Goal: Task Accomplishment & Management: Manage account settings

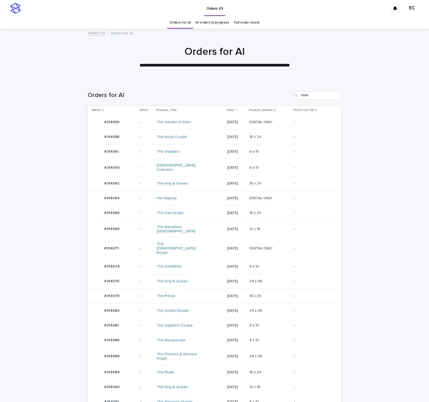
click at [282, 225] on div "12 x 16 12 x 16" at bounding box center [269, 229] width 40 height 9
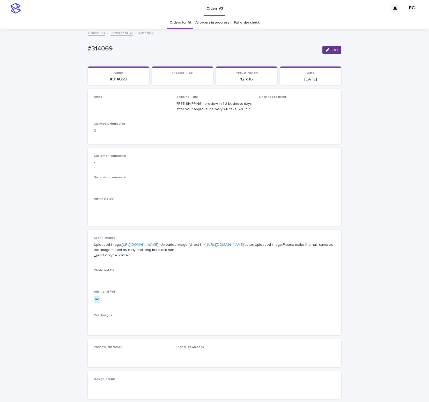
click at [333, 50] on span "Edit" at bounding box center [334, 50] width 6 height 4
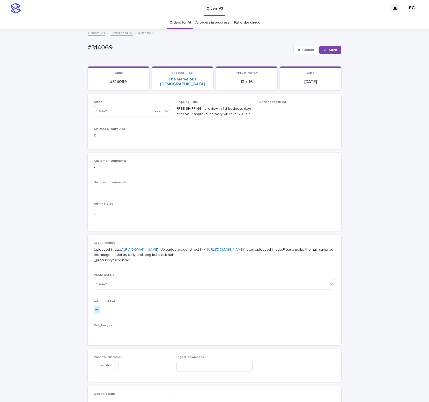
drag, startPoint x: 129, startPoint y: 108, endPoint x: 127, endPoint y: 111, distance: 4.1
click at [129, 108] on div "Select..." at bounding box center [123, 111] width 59 height 9
paste input "********"
type input "********"
click at [112, 118] on div "EmilCris" at bounding box center [132, 116] width 76 height 9
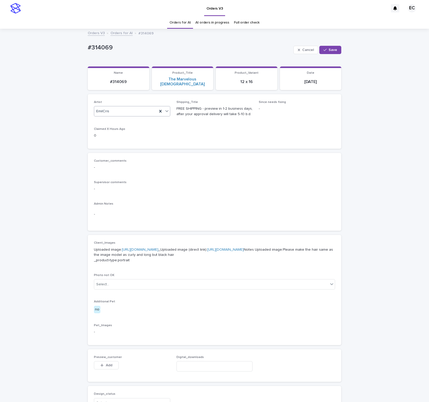
drag, startPoint x: 325, startPoint y: 49, endPoint x: 282, endPoint y: 3, distance: 63.0
click at [325, 49] on icon "button" at bounding box center [324, 50] width 3 height 4
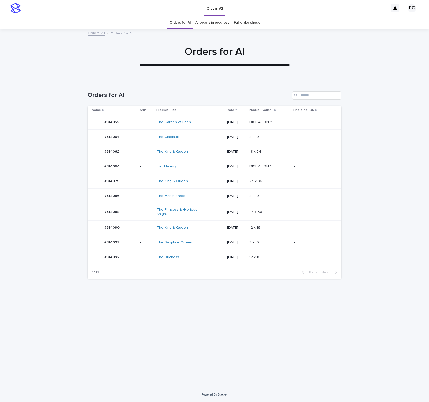
click at [217, 258] on div "The Duchess" at bounding box center [190, 257] width 66 height 9
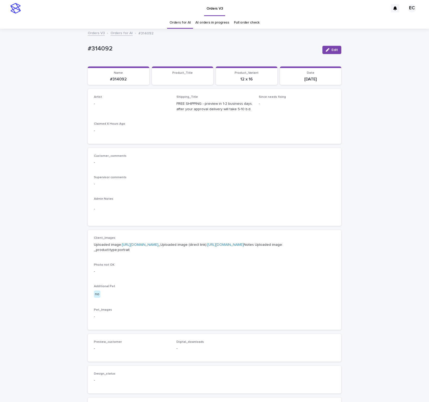
drag, startPoint x: 332, startPoint y: 52, endPoint x: 128, endPoint y: 98, distance: 209.0
click at [322, 55] on div "Edit" at bounding box center [330, 50] width 21 height 21
drag, startPoint x: 333, startPoint y: 49, endPoint x: 89, endPoint y: 113, distance: 251.9
click at [325, 51] on button "Edit" at bounding box center [331, 50] width 19 height 8
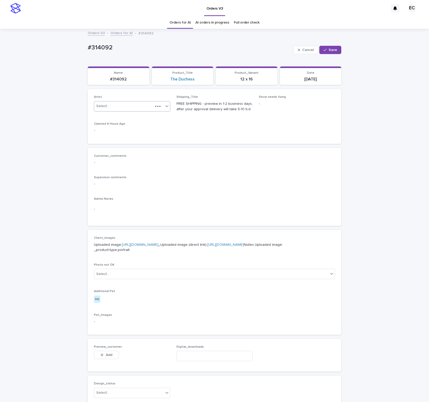
click at [108, 107] on div "Select..." at bounding box center [102, 105] width 13 height 5
paste input "********"
type input "********"
drag, startPoint x: 104, startPoint y: 112, endPoint x: 194, endPoint y: 83, distance: 94.1
click at [104, 116] on div "EmilCris" at bounding box center [132, 116] width 76 height 9
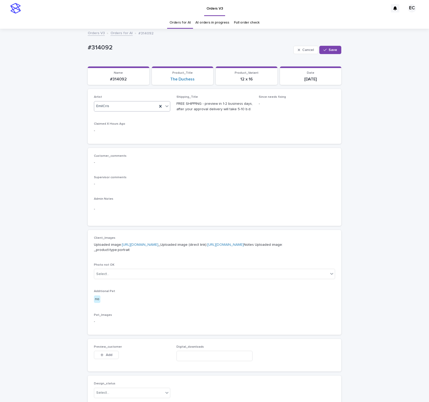
drag, startPoint x: 329, startPoint y: 53, endPoint x: 322, endPoint y: 54, distance: 6.9
click at [329, 52] on button "Save" at bounding box center [330, 50] width 22 height 8
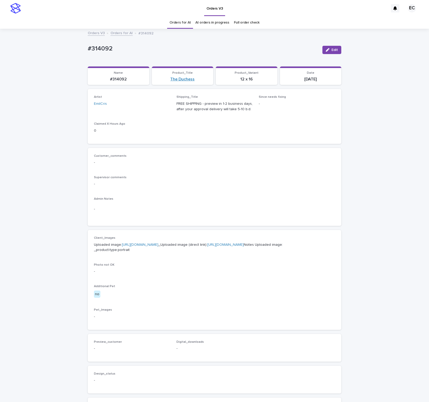
click at [183, 79] on link "The Duchess" at bounding box center [182, 79] width 24 height 5
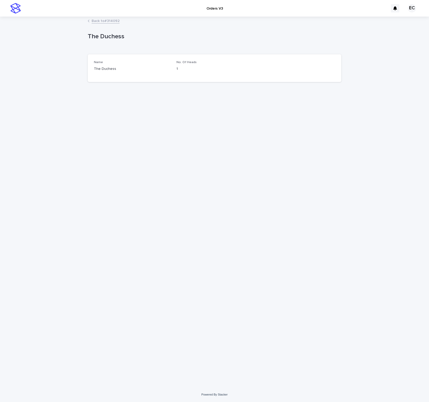
click at [112, 22] on link "Back to #314092" at bounding box center [106, 21] width 28 height 6
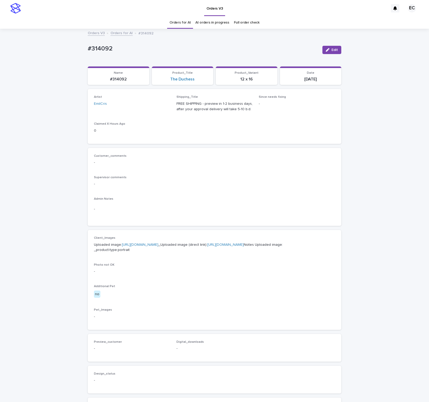
scroll to position [17, 0]
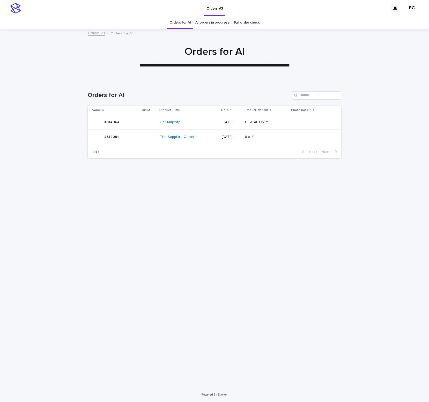
click at [199, 125] on div "Her Majesty" at bounding box center [189, 122] width 58 height 9
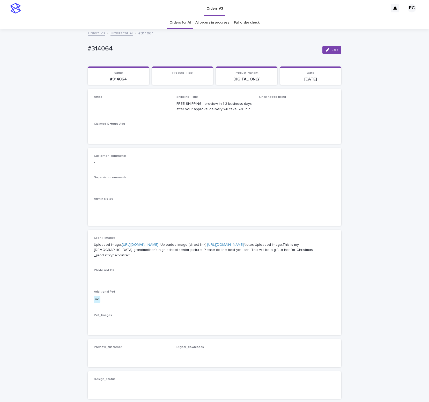
drag, startPoint x: 334, startPoint y: 48, endPoint x: 109, endPoint y: 118, distance: 235.7
click at [334, 49] on span "Edit" at bounding box center [334, 50] width 6 height 4
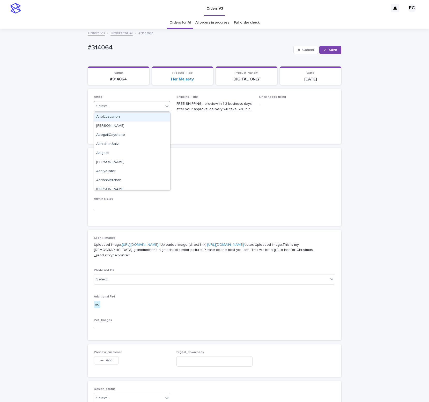
paste input "********"
drag, startPoint x: 111, startPoint y: 109, endPoint x: 109, endPoint y: 111, distance: 3.7
click at [111, 110] on div "Select..." at bounding box center [128, 106] width 69 height 9
type input "********"
click at [109, 116] on div "EmilCris" at bounding box center [132, 116] width 76 height 9
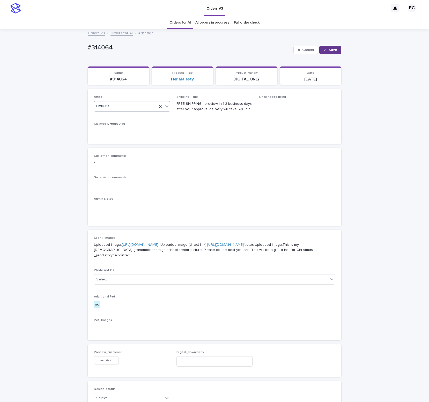
click at [334, 49] on span "Save" at bounding box center [332, 50] width 9 height 4
